Goal: Navigation & Orientation: Find specific page/section

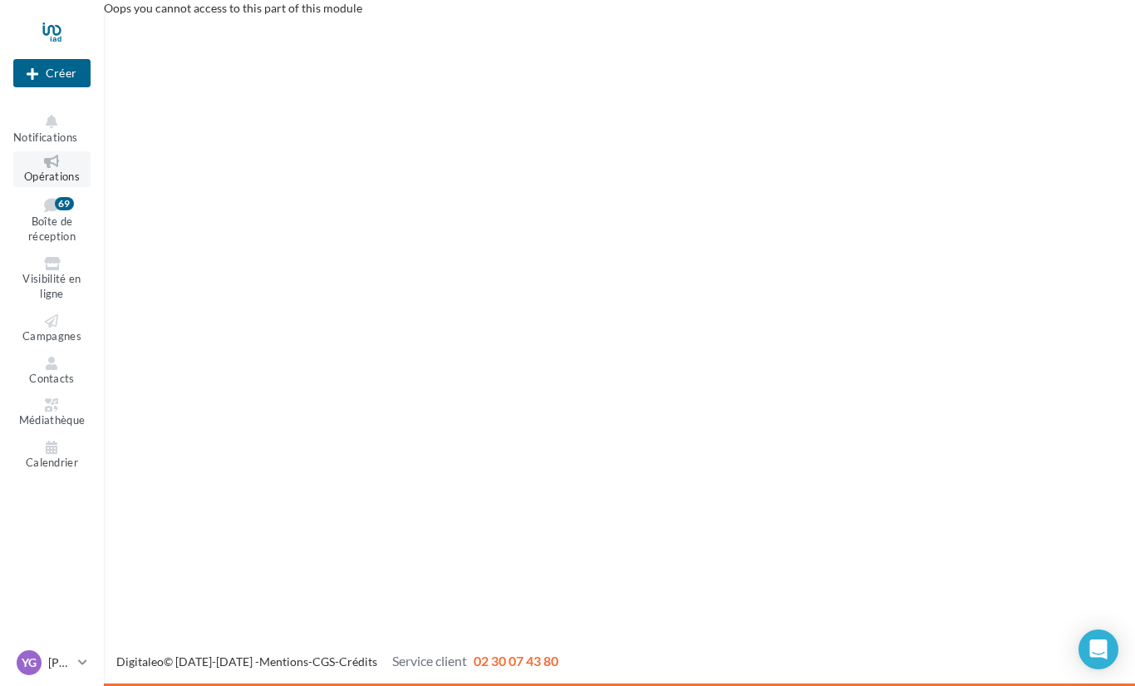
click at [59, 160] on icon at bounding box center [51, 161] width 67 height 13
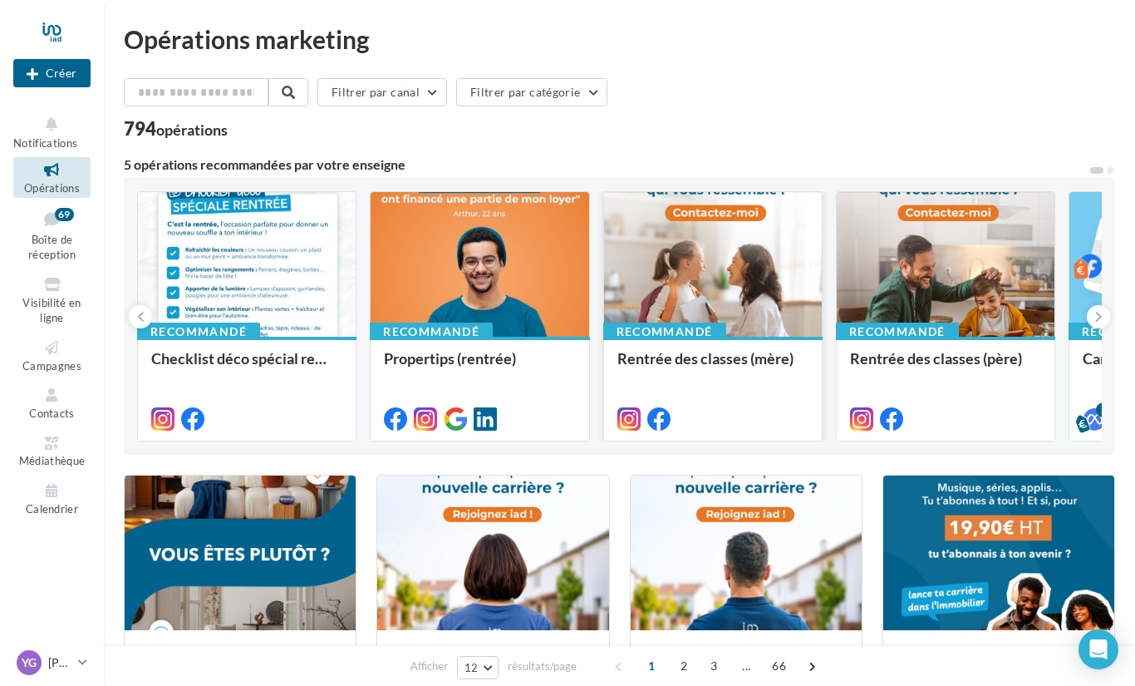
click at [755, 273] on div at bounding box center [713, 265] width 218 height 146
